Goal: Information Seeking & Learning: Learn about a topic

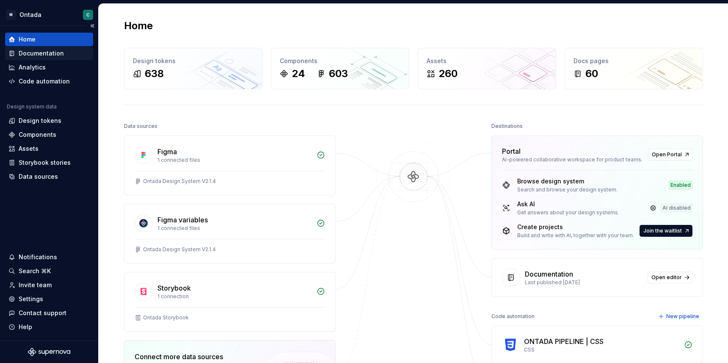
click at [42, 54] on div "Documentation" at bounding box center [41, 53] width 45 height 8
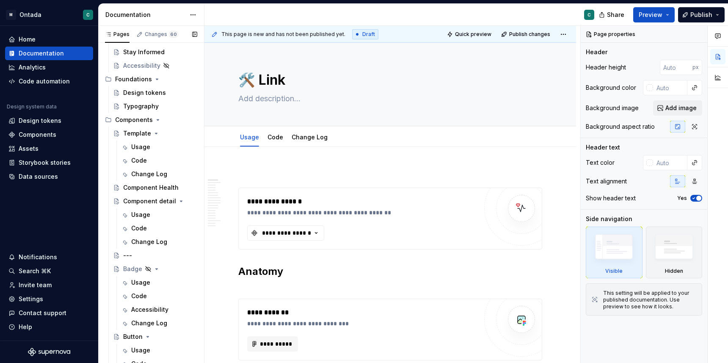
scroll to position [193, 0]
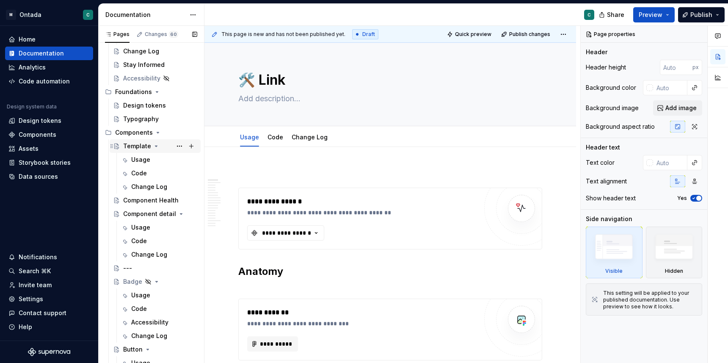
click at [129, 149] on div "Template" at bounding box center [137, 146] width 28 height 8
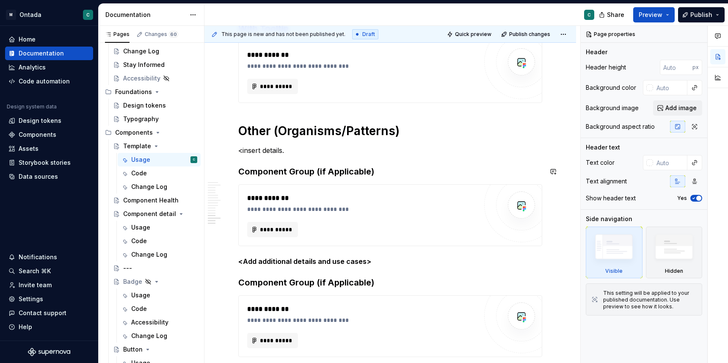
scroll to position [1488, 0]
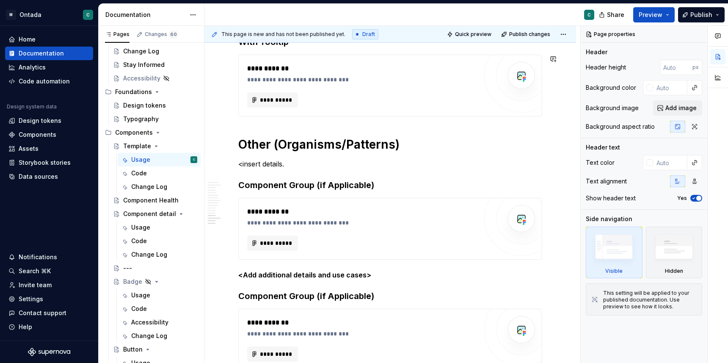
type textarea "*"
